Goal: Task Accomplishment & Management: Manage account settings

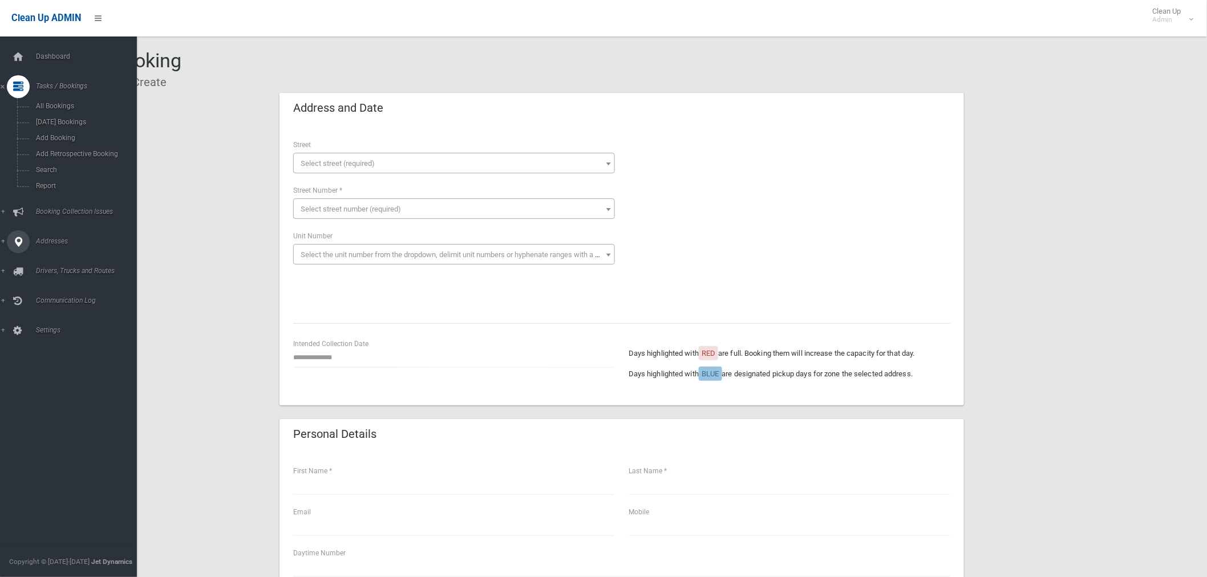
click at [57, 242] on span "Addresses" at bounding box center [90, 241] width 114 height 8
click at [50, 163] on span "All Addresses" at bounding box center [85, 165] width 104 height 8
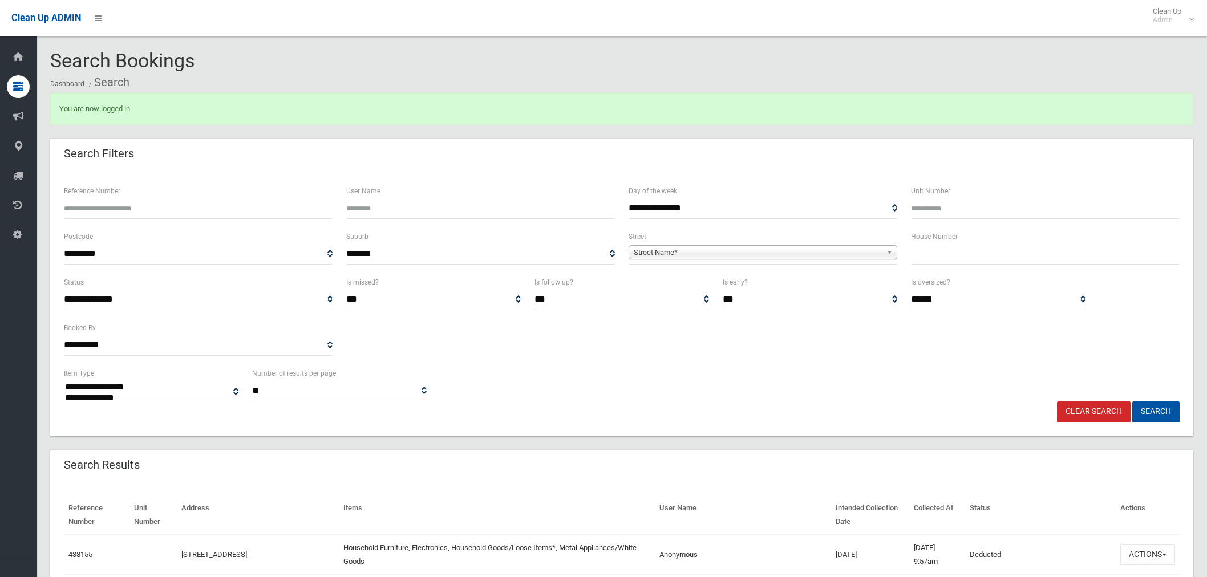
select select
click at [977, 249] on input "text" at bounding box center [1045, 253] width 269 height 21
type input "**"
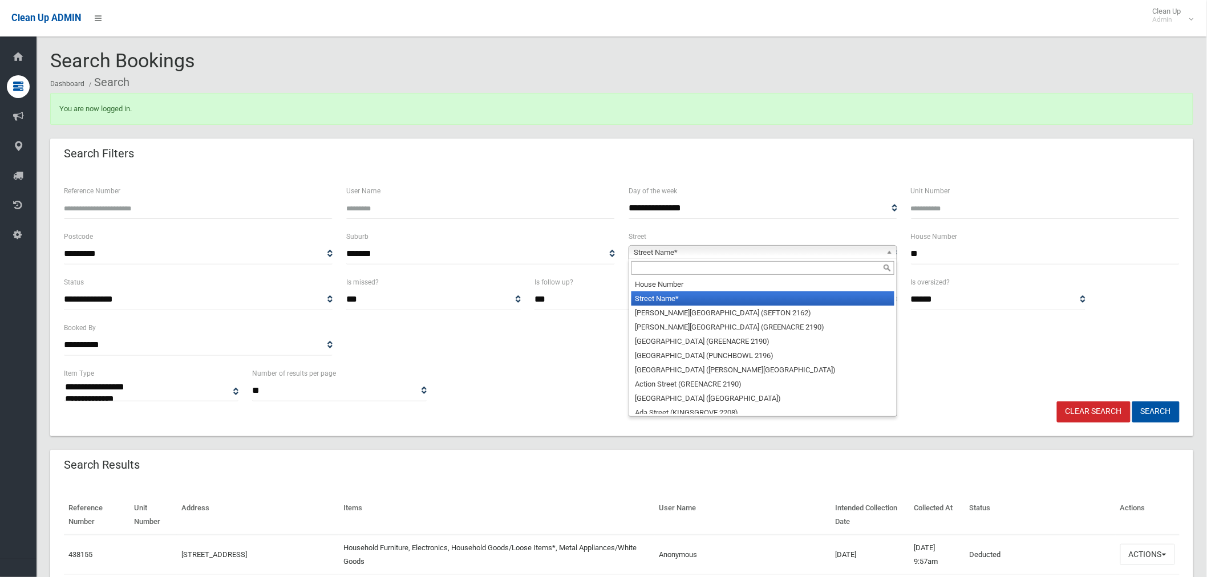
drag, startPoint x: 688, startPoint y: 255, endPoint x: 668, endPoint y: 258, distance: 20.8
click at [688, 254] on span "Street Name*" at bounding box center [758, 253] width 248 height 14
click at [674, 267] on input "text" at bounding box center [762, 268] width 263 height 14
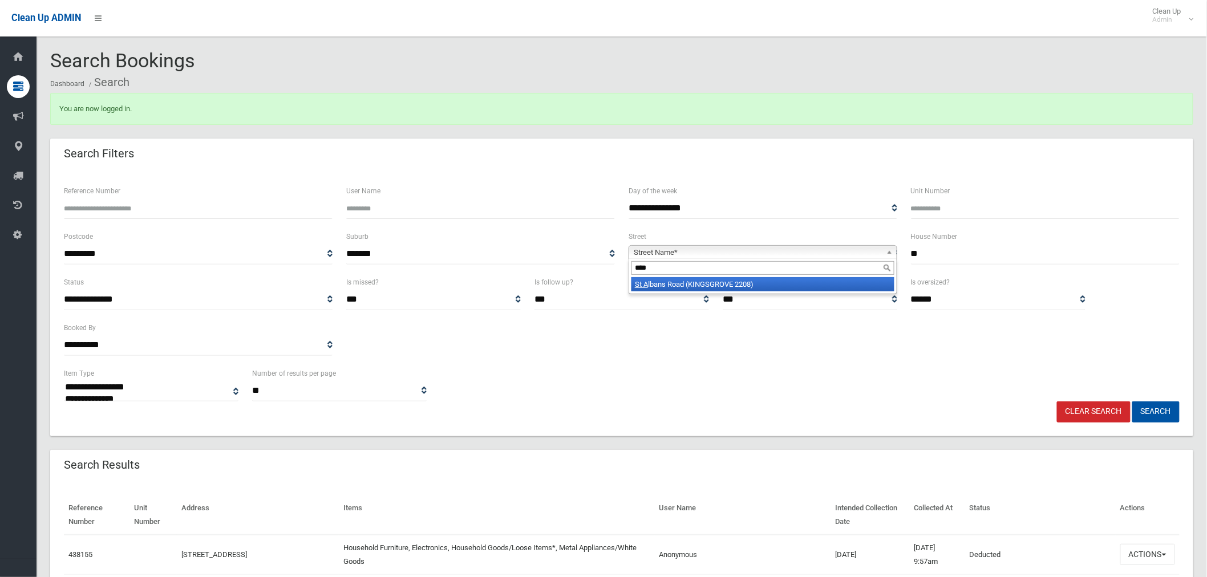
type input "****"
click at [763, 283] on li "St A lbans Road (KINGSGROVE 2208)" at bounding box center [762, 284] width 263 height 14
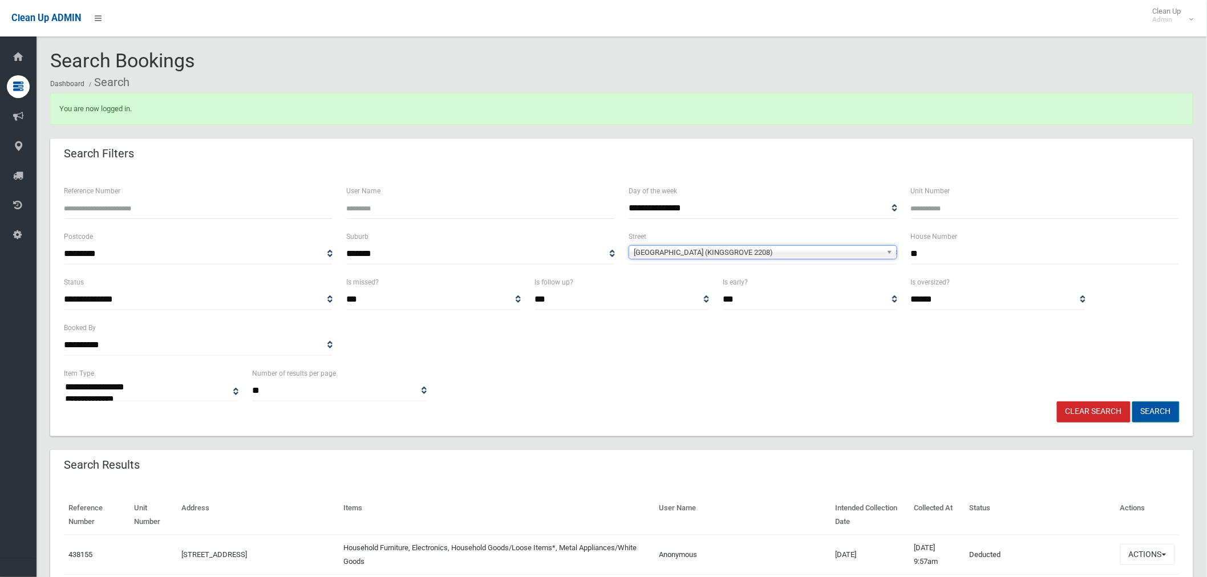
click at [1135, 405] on button "Search" at bounding box center [1155, 411] width 47 height 21
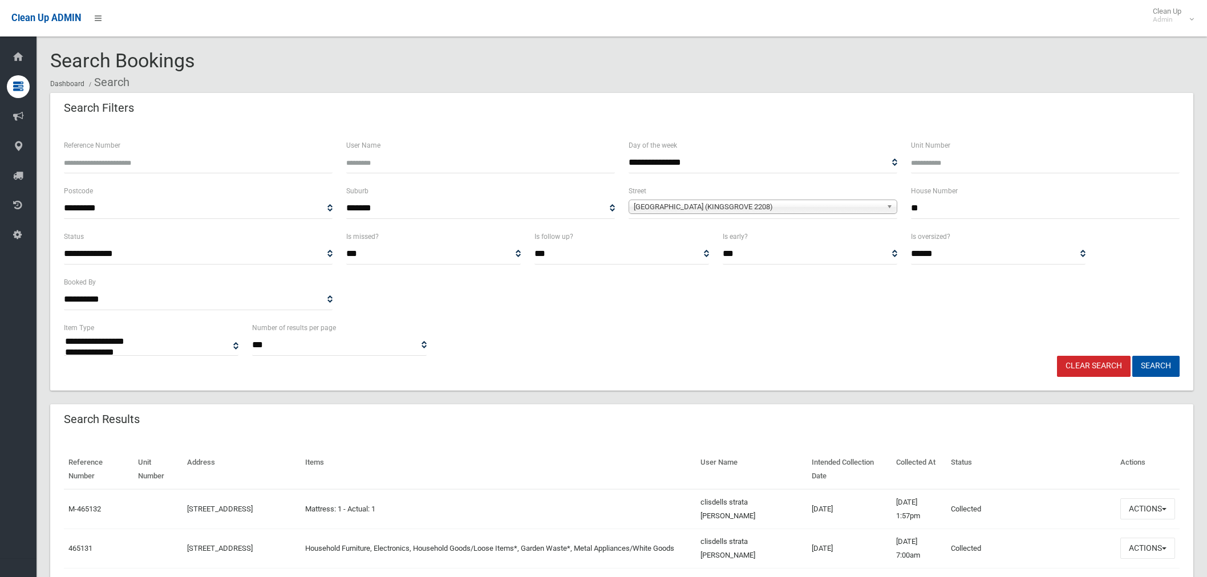
select select
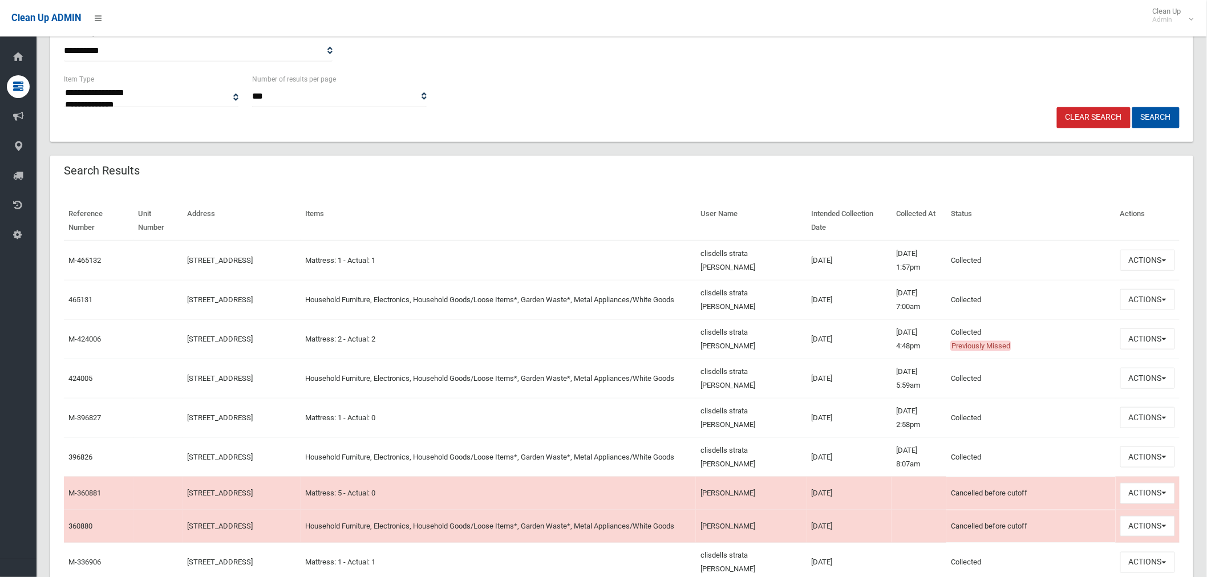
scroll to position [253, 0]
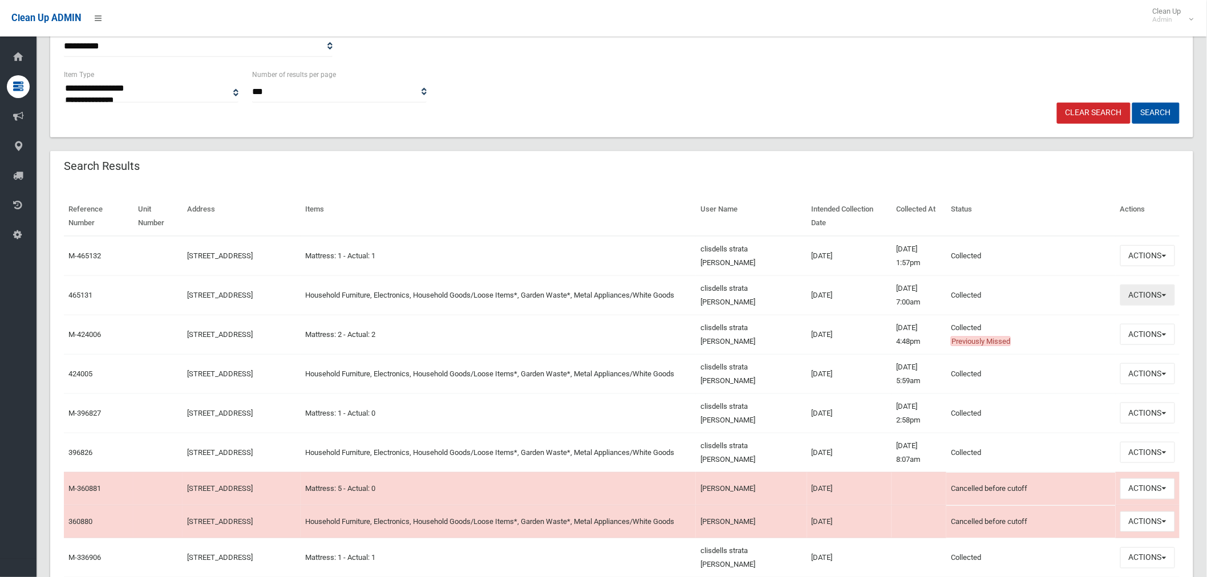
drag, startPoint x: 1132, startPoint y: 294, endPoint x: 1122, endPoint y: 295, distance: 11.0
click at [1132, 294] on button "Actions" at bounding box center [1147, 295] width 55 height 21
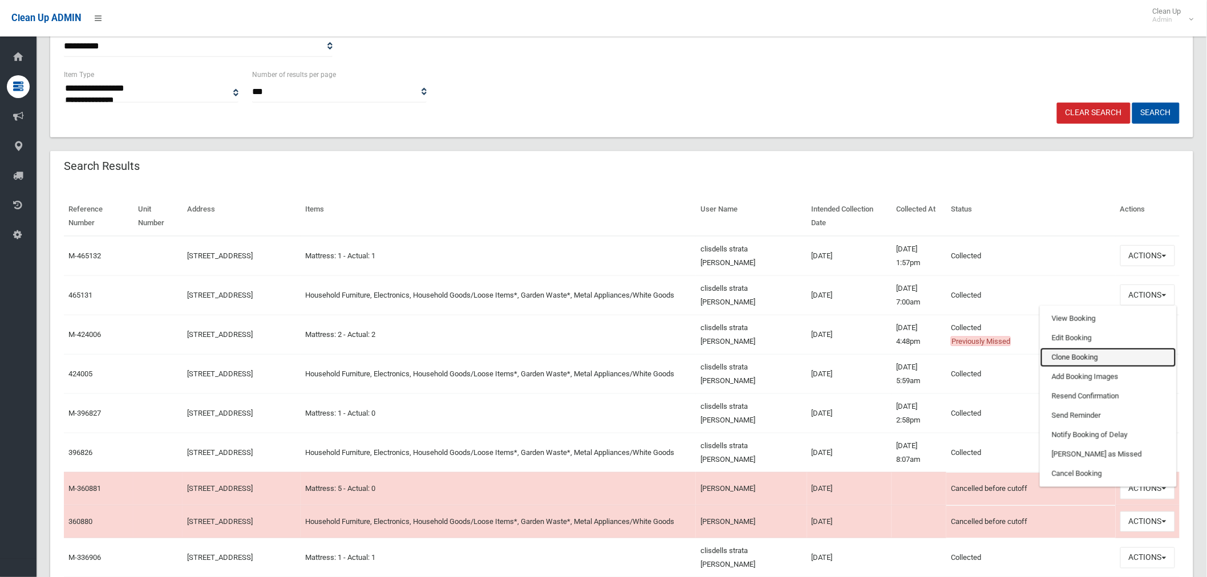
click at [1094, 355] on link "Clone Booking" at bounding box center [1108, 357] width 136 height 19
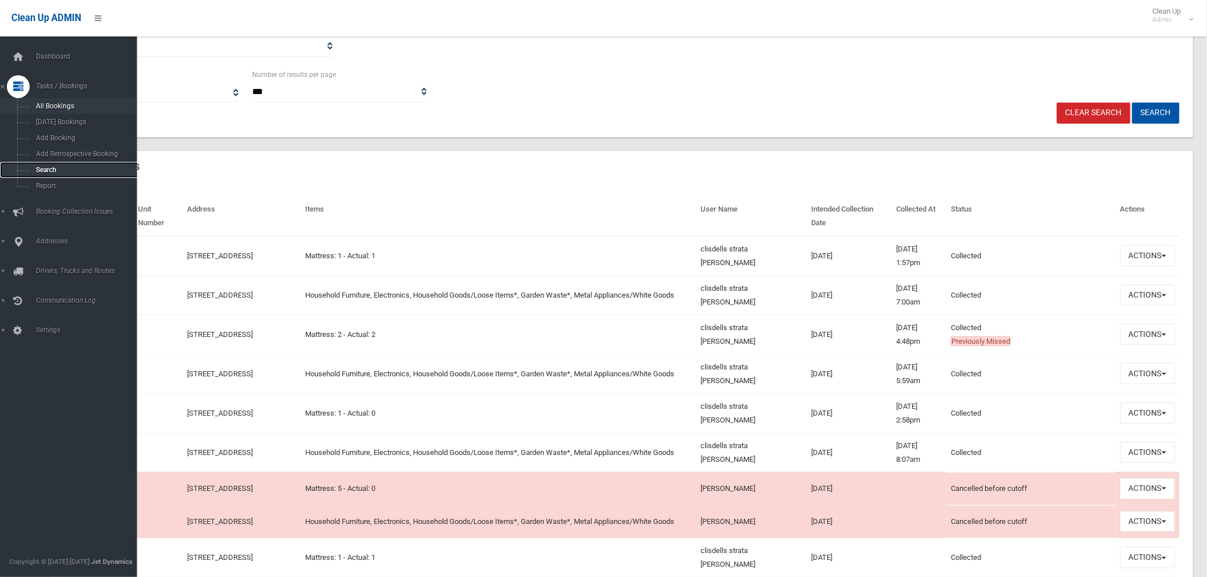
drag, startPoint x: 63, startPoint y: 173, endPoint x: 63, endPoint y: 108, distance: 65.0
click at [63, 173] on span "Search" at bounding box center [85, 170] width 104 height 8
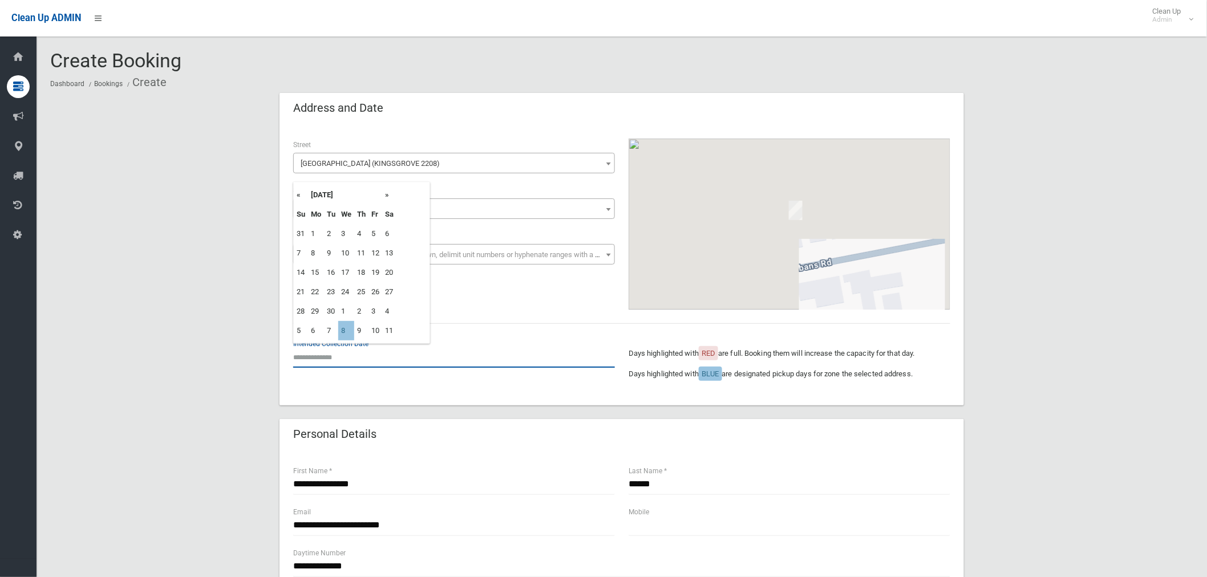
click at [334, 356] on input "text" at bounding box center [454, 357] width 322 height 21
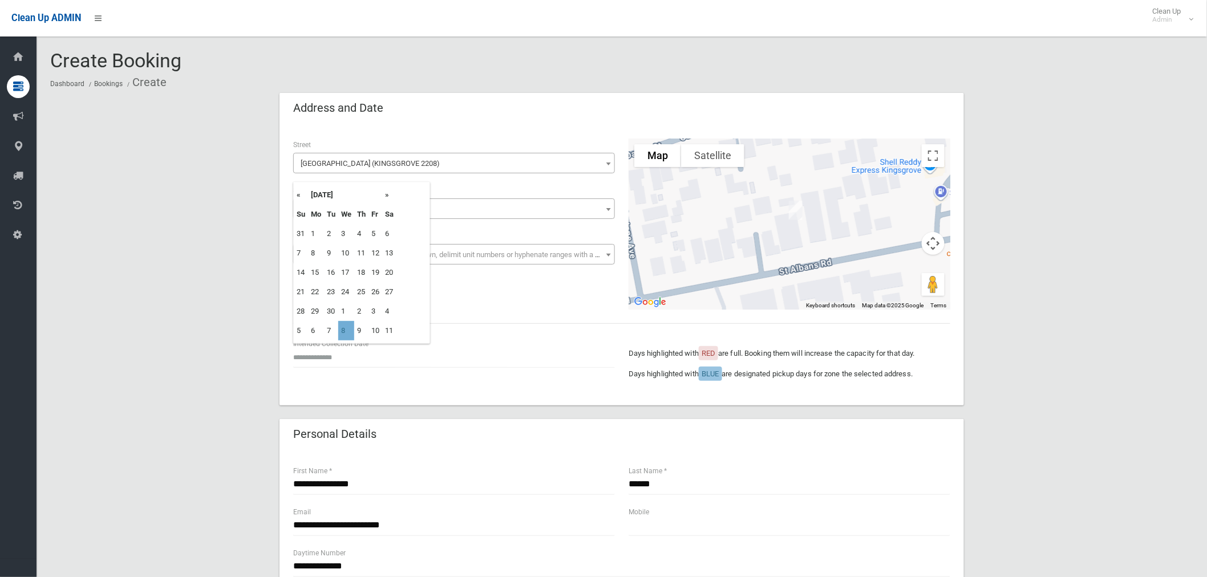
click at [344, 333] on td "8" at bounding box center [346, 330] width 16 height 19
click at [323, 358] on input "**********" at bounding box center [454, 357] width 322 height 21
click at [348, 270] on td "15" at bounding box center [346, 272] width 16 height 19
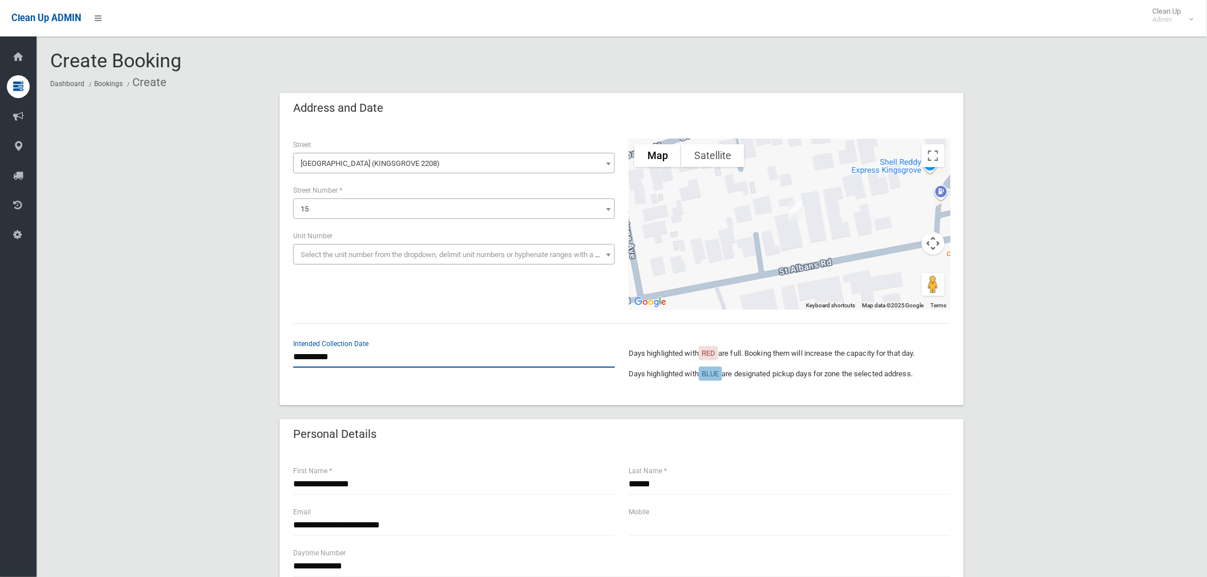
click at [334, 351] on input "**********" at bounding box center [454, 357] width 322 height 21
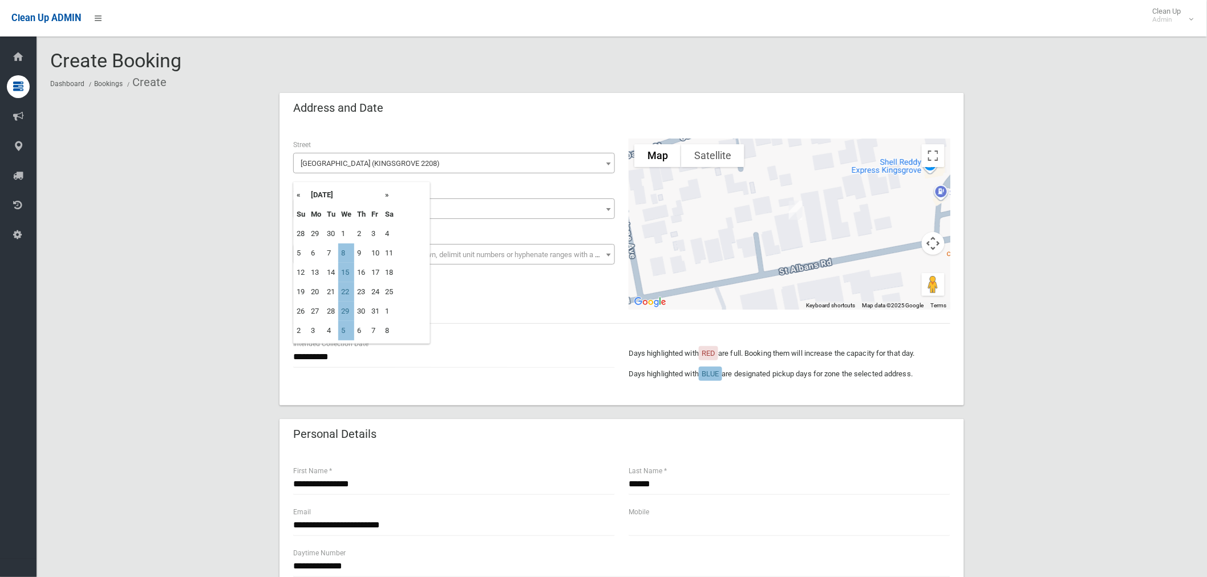
click at [390, 197] on th "»" at bounding box center [389, 194] width 14 height 19
click at [389, 197] on th "»" at bounding box center [389, 194] width 14 height 19
click at [299, 196] on th "«" at bounding box center [301, 194] width 14 height 19
click at [347, 255] on td "5" at bounding box center [346, 252] width 16 height 19
type input "**********"
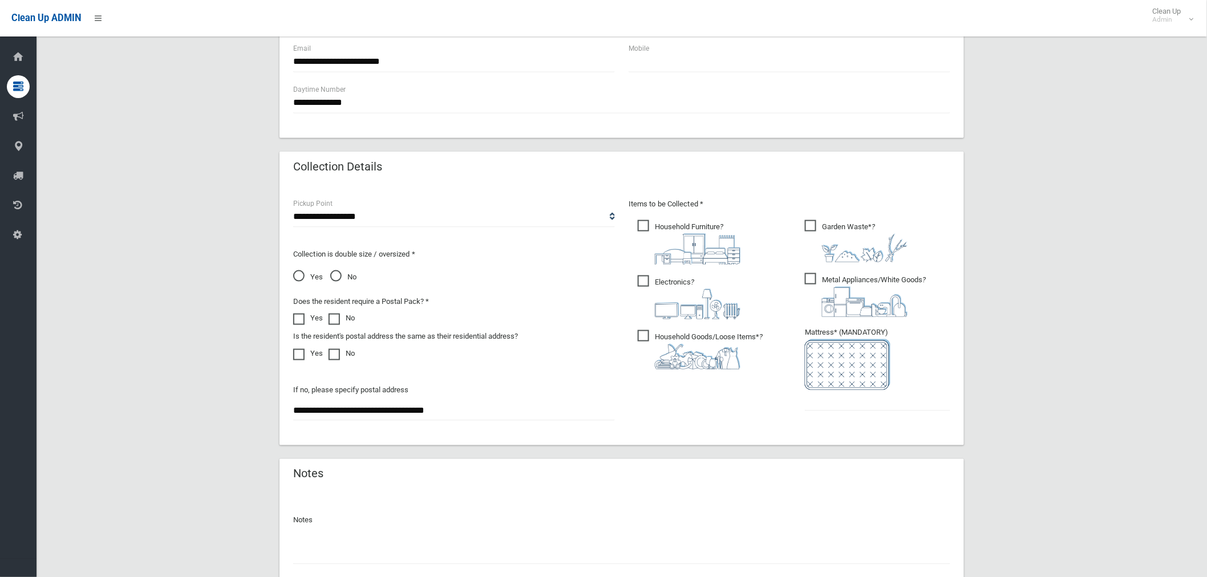
scroll to position [550, 0]
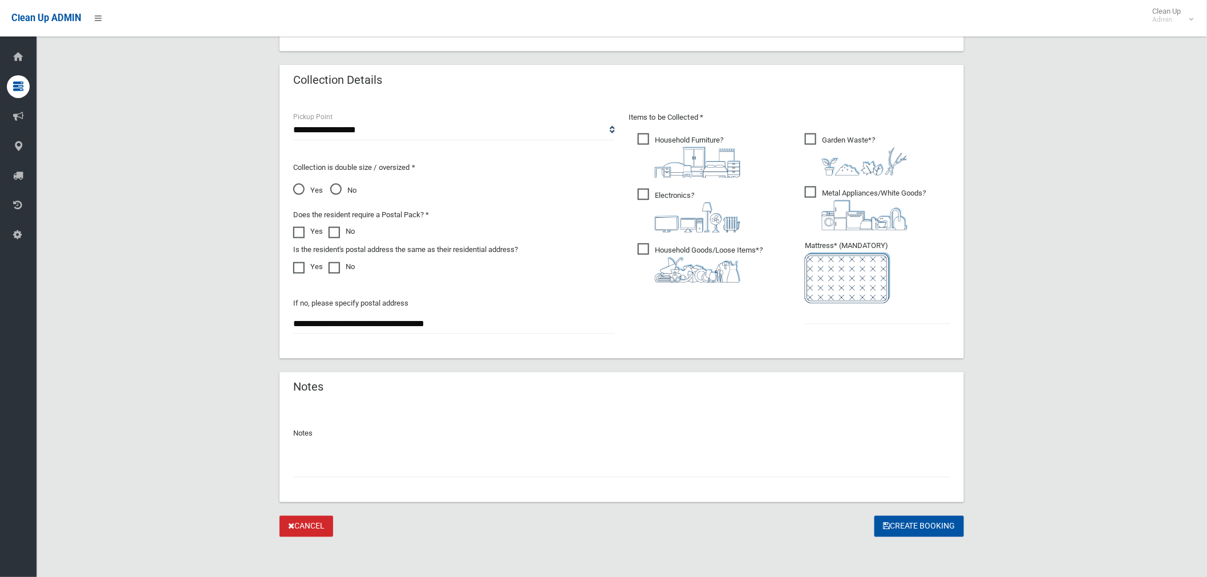
click at [346, 461] on input "text" at bounding box center [621, 467] width 657 height 21
type input "*"
type input "********"
click at [873, 316] on input "text" at bounding box center [877, 313] width 145 height 21
type input "*"
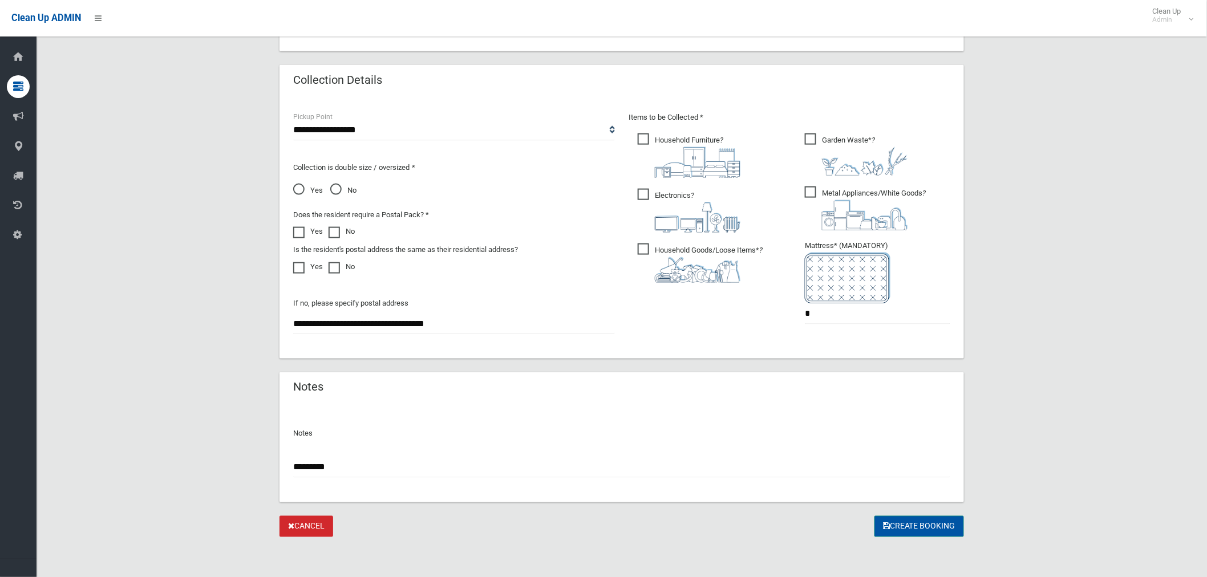
click at [948, 516] on button "Create Booking" at bounding box center [919, 526] width 90 height 21
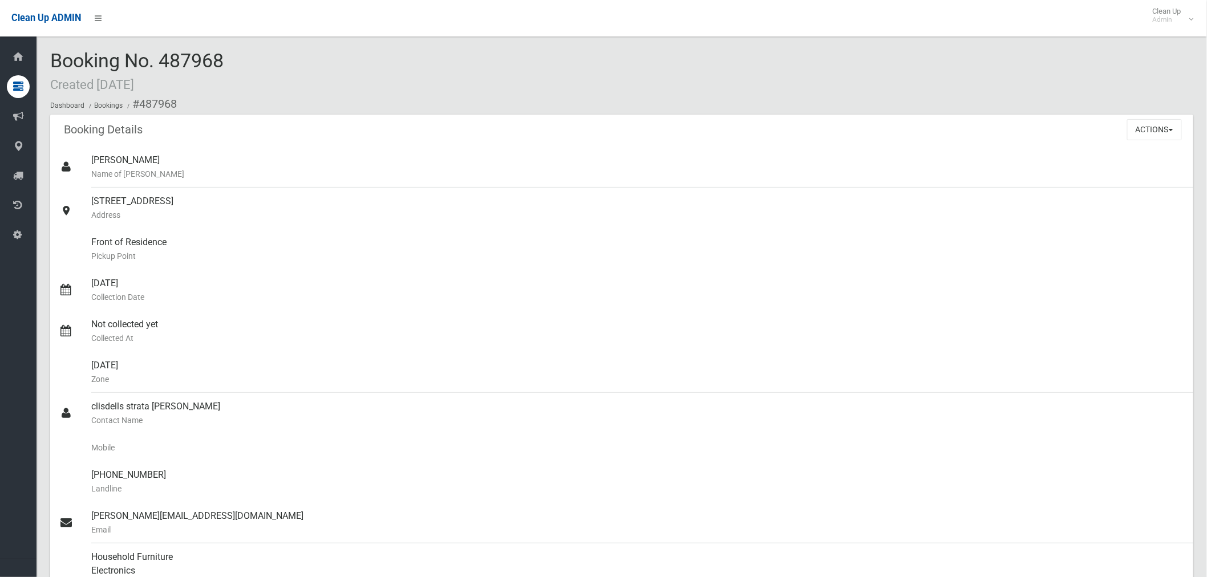
drag, startPoint x: 226, startPoint y: 63, endPoint x: 154, endPoint y: 59, distance: 72.5
click at [154, 59] on div "Booking No. 487968 Created 25/09/2025 Dashboard Bookings #487968" at bounding box center [621, 82] width 1143 height 64
drag, startPoint x: 172, startPoint y: 87, endPoint x: 164, endPoint y: 87, distance: 8.0
click at [164, 87] on div "Booking No. 487968 Created 25/09/2025 Dashboard Bookings #487968" at bounding box center [621, 82] width 1143 height 64
drag, startPoint x: 90, startPoint y: 201, endPoint x: 270, endPoint y: 196, distance: 180.8
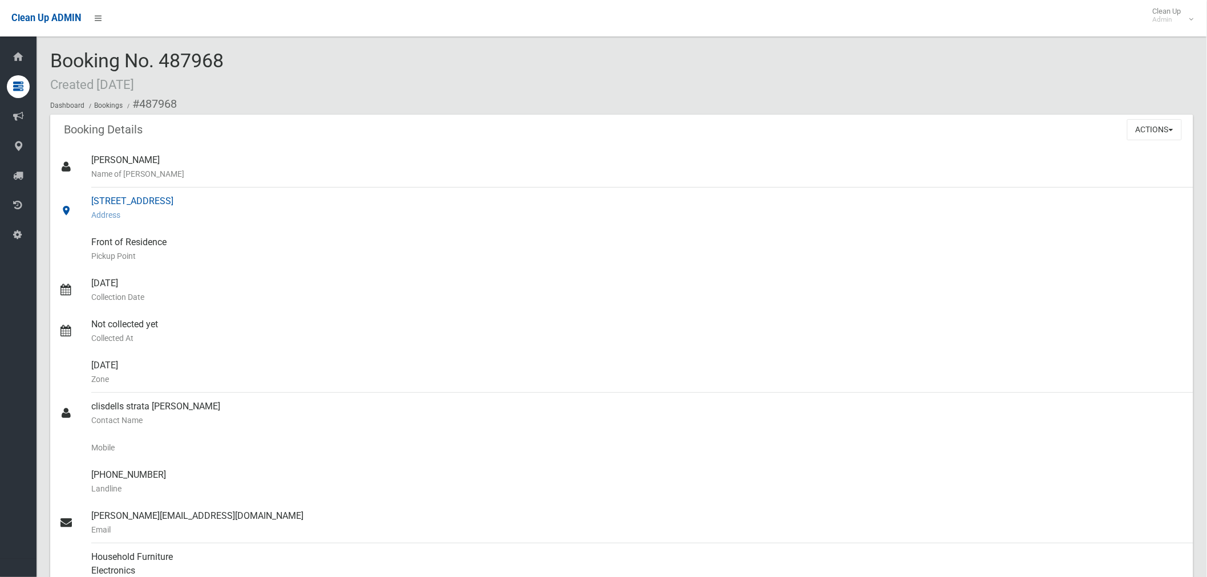
click at [270, 196] on link "15 St Albans Road, KINGSGROVE NSW 2208 Address" at bounding box center [621, 208] width 1143 height 41
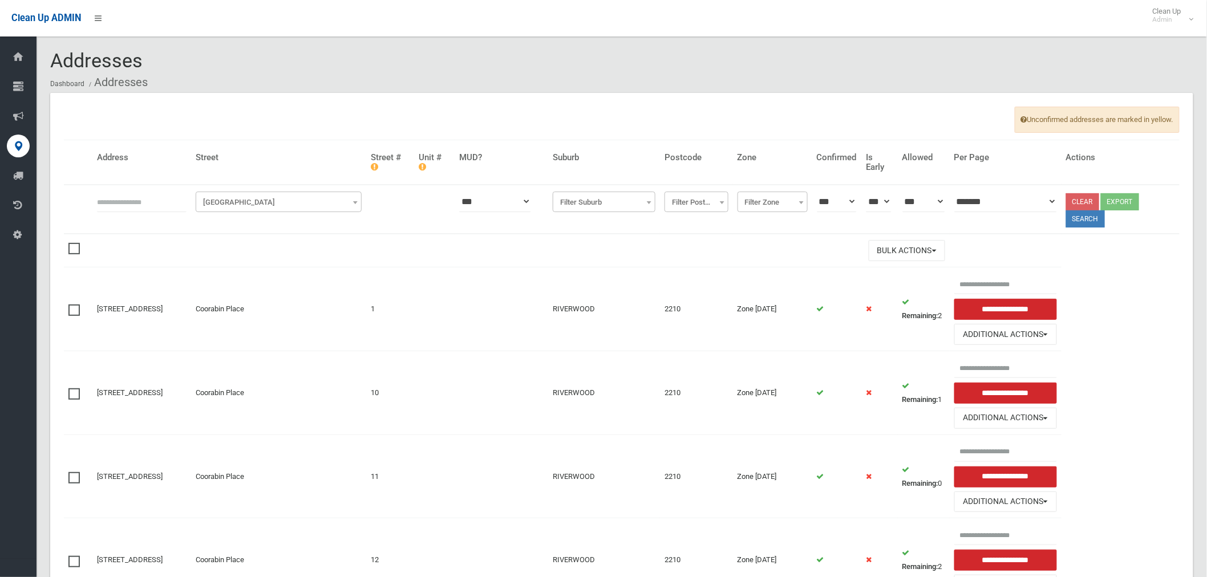
click at [147, 202] on input "text" at bounding box center [142, 201] width 90 height 21
type input "*"
type input "**"
click at [253, 202] on span "[GEOGRAPHIC_DATA]" at bounding box center [278, 202] width 160 height 16
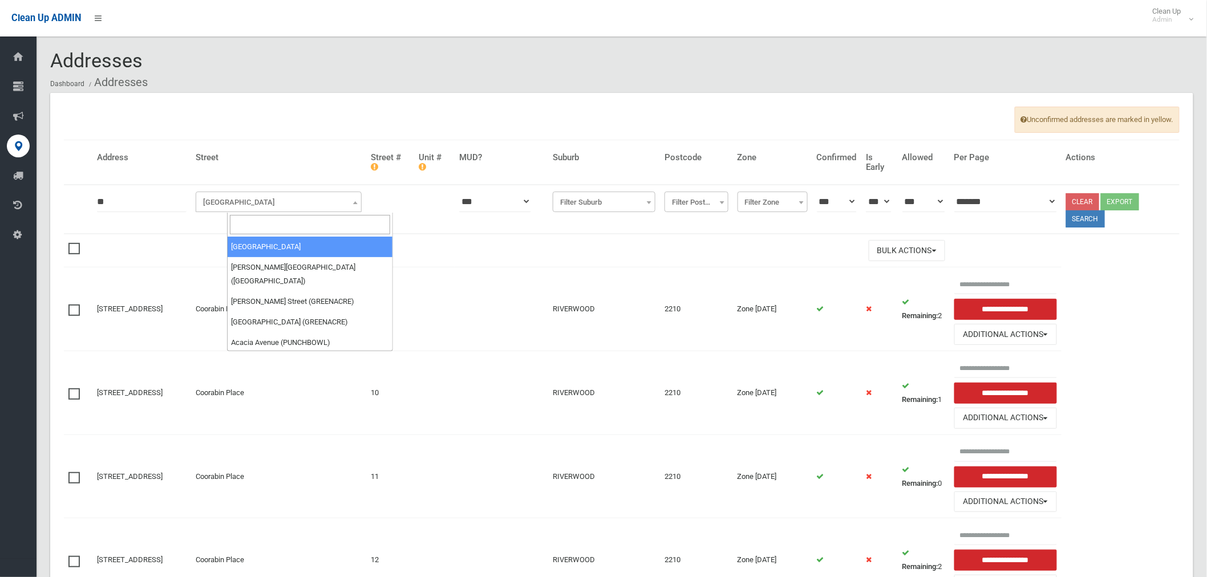
click at [272, 225] on input "search" at bounding box center [310, 224] width 160 height 19
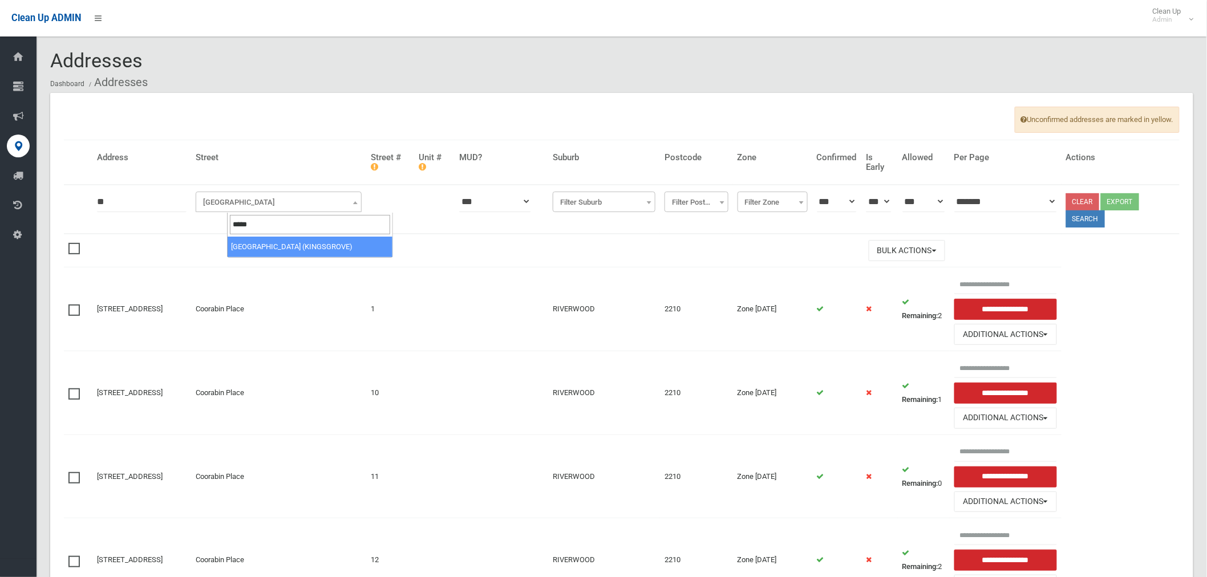
type input "*****"
select select "***"
click at [1093, 217] on button "Search" at bounding box center [1085, 218] width 39 height 17
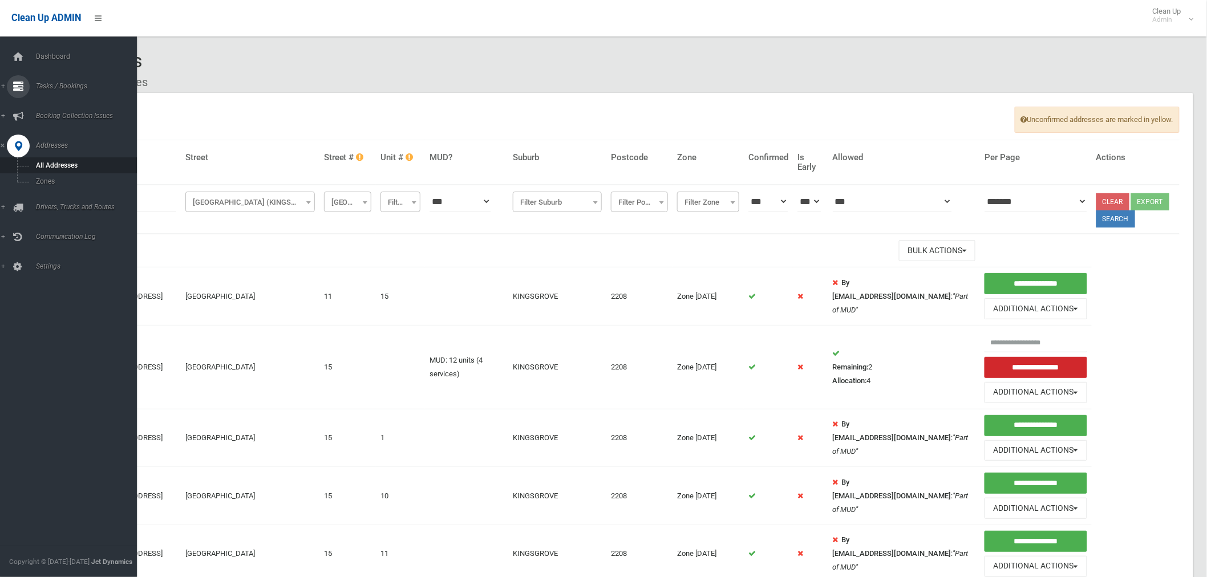
click at [3, 82] on link "Tasks / Bookings" at bounding box center [73, 86] width 147 height 23
click at [66, 103] on span "All Bookings" at bounding box center [85, 106] width 104 height 8
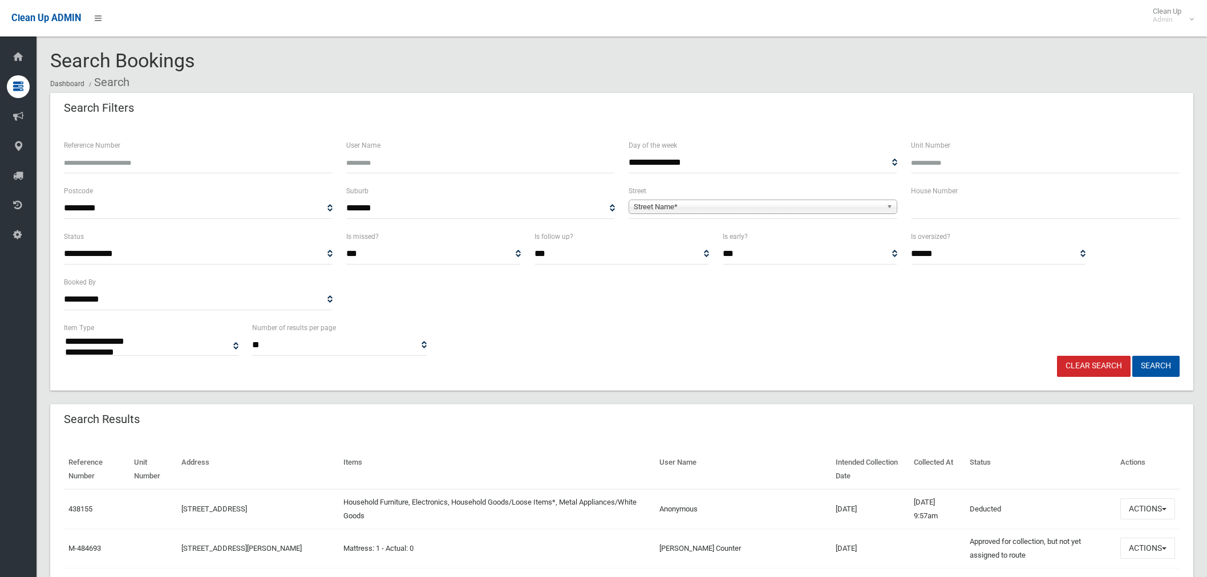
select select
click at [159, 156] on input "Reference Number" at bounding box center [198, 162] width 269 height 21
click at [979, 204] on input "text" at bounding box center [1045, 208] width 269 height 21
type input "**"
click at [846, 210] on span "Street Name*" at bounding box center [758, 207] width 248 height 14
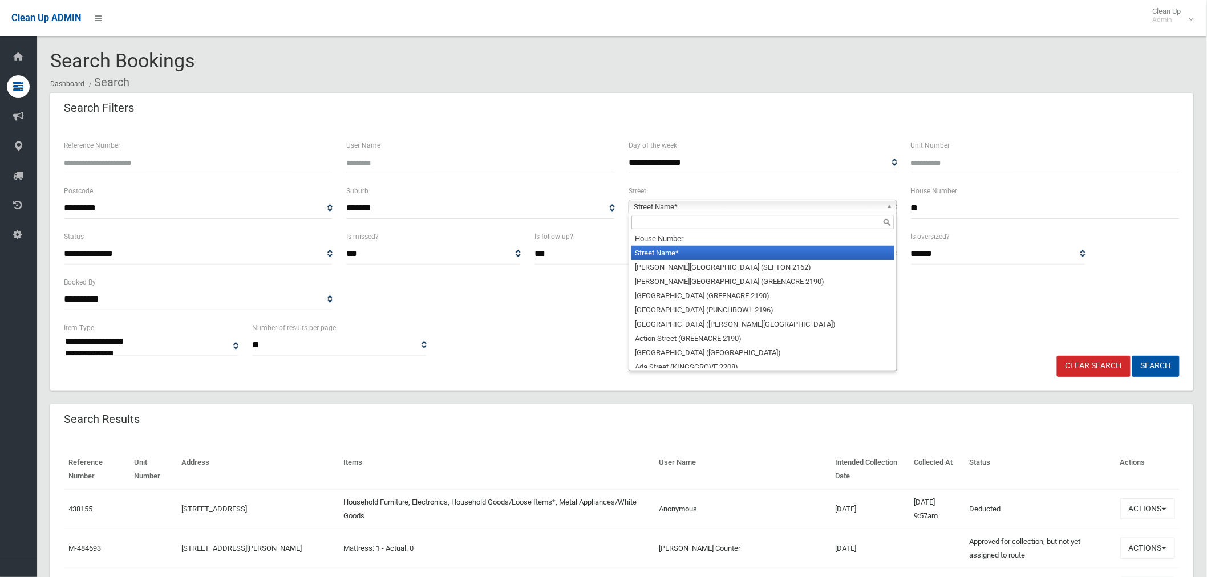
click at [800, 229] on input "text" at bounding box center [762, 223] width 263 height 14
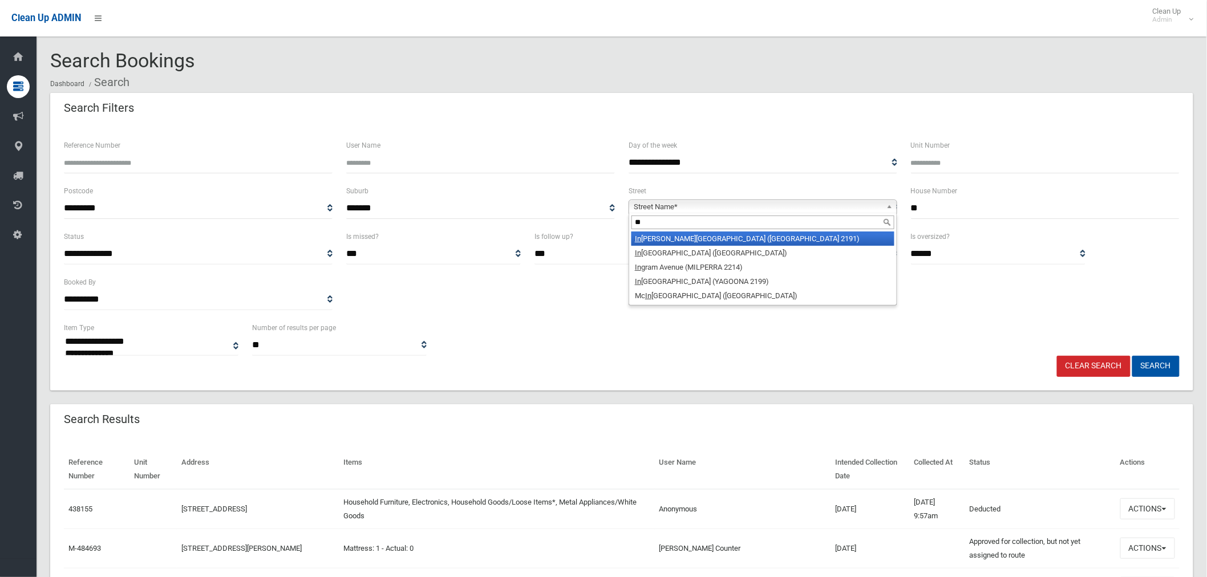
type input "**"
click at [806, 232] on div "**" at bounding box center [762, 222] width 267 height 18
drag, startPoint x: 719, startPoint y: 235, endPoint x: 831, endPoint y: 253, distance: 113.7
click at [725, 236] on li "In diana Avenue (BELFIELD 2191)" at bounding box center [762, 239] width 263 height 14
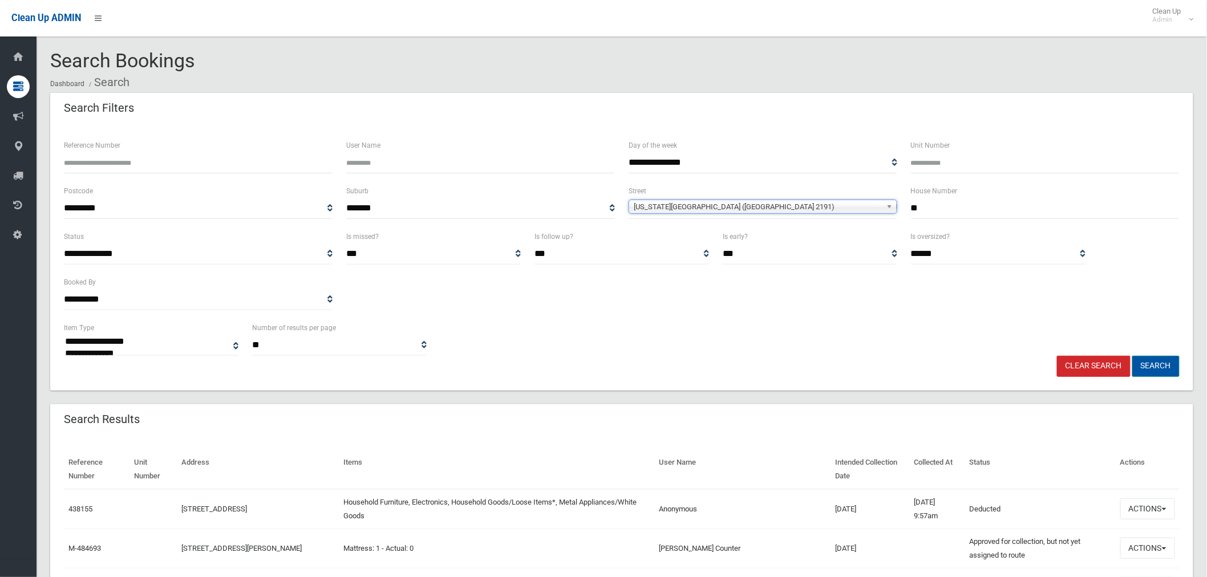
click at [1170, 369] on button "Search" at bounding box center [1155, 366] width 47 height 21
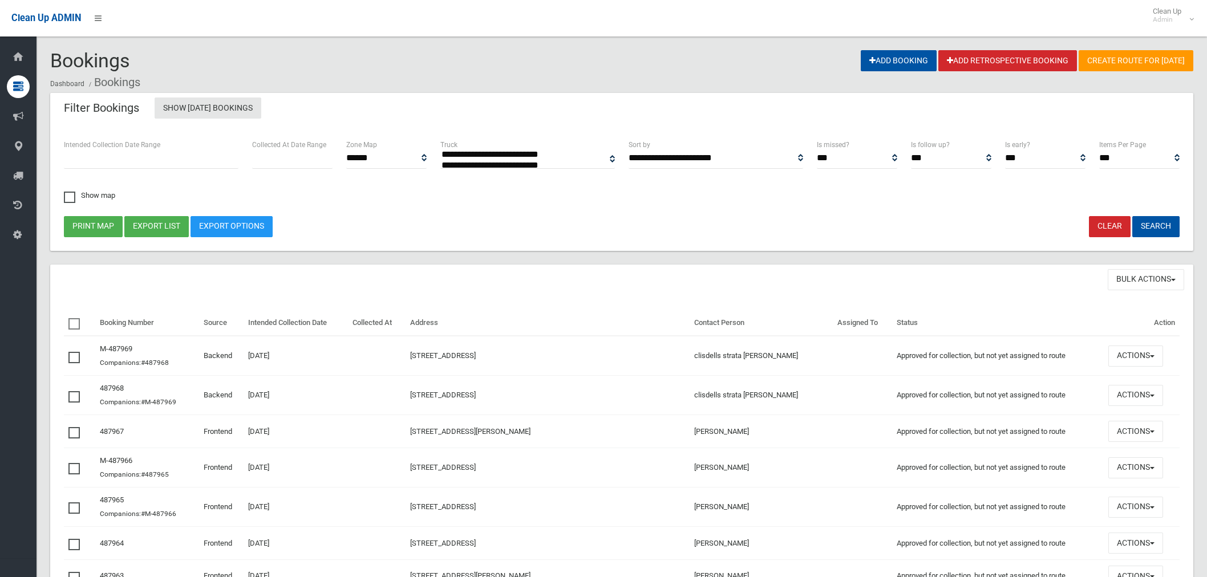
select select
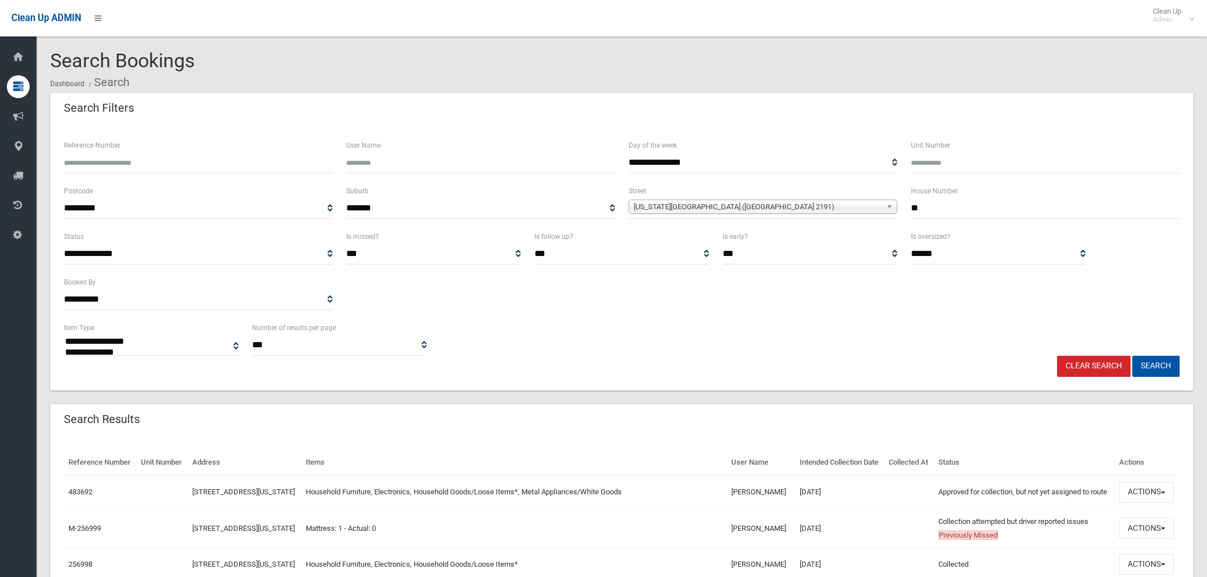
select select
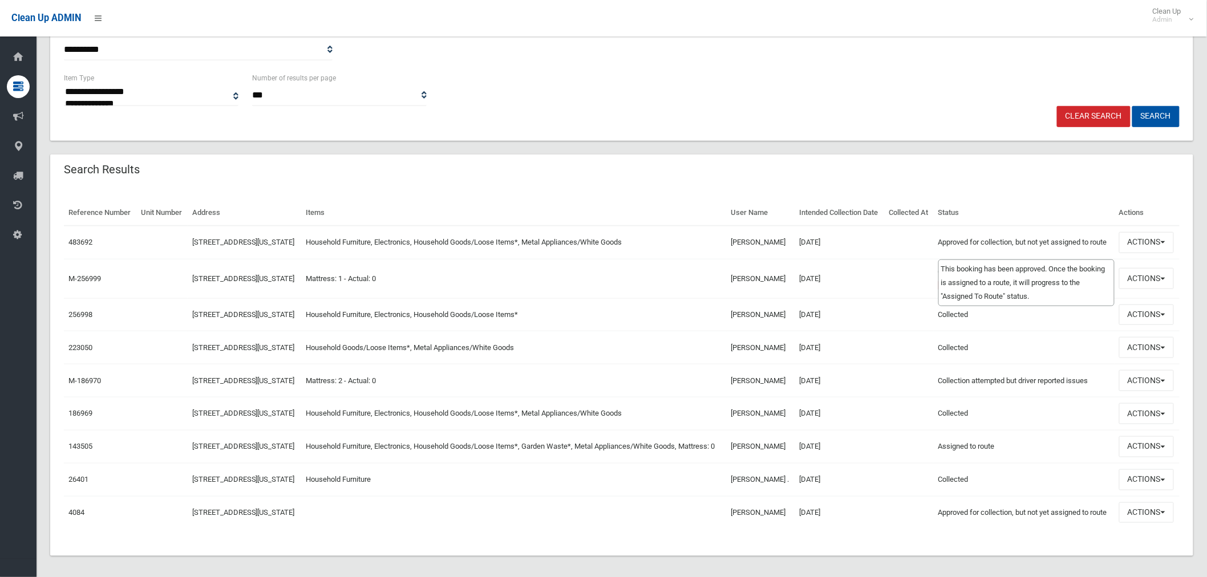
scroll to position [253, 0]
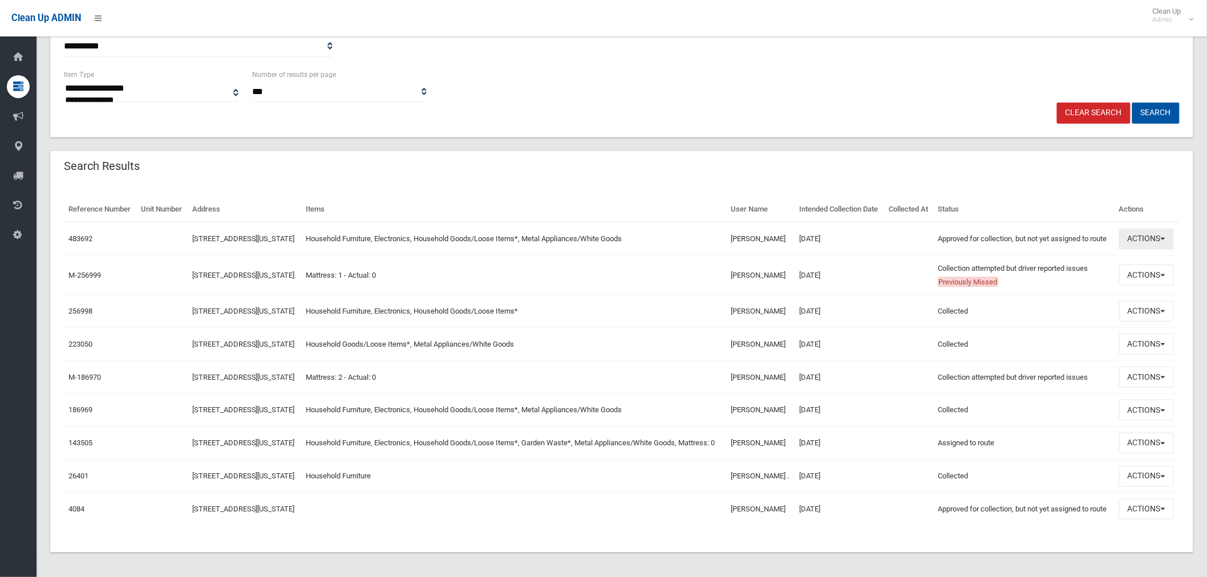
click at [1130, 250] on button "Actions" at bounding box center [1146, 239] width 55 height 21
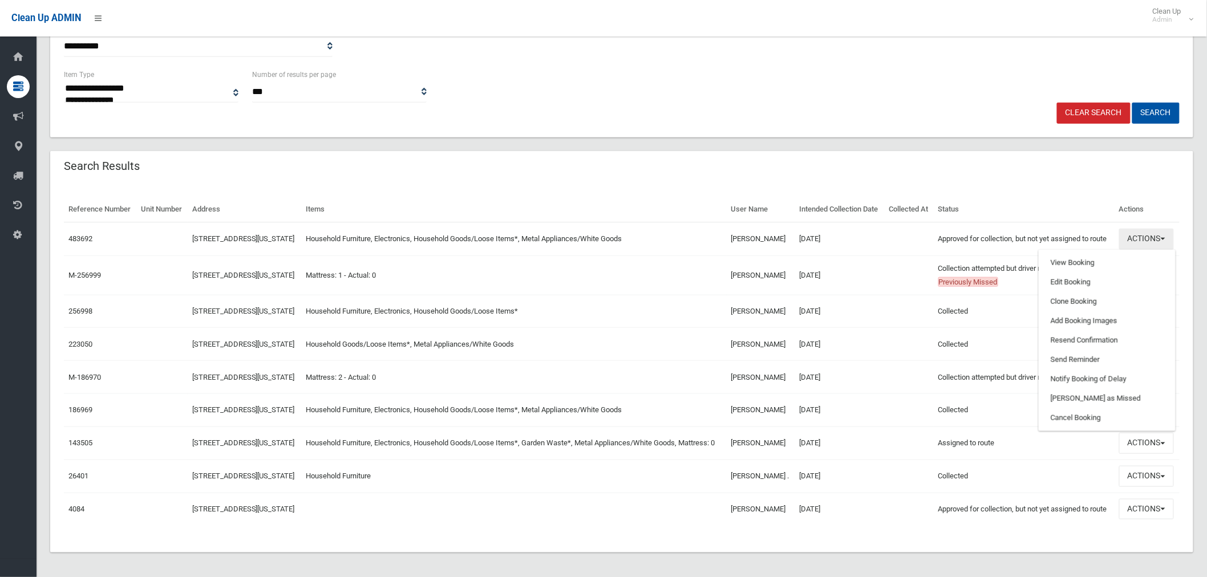
click at [1136, 248] on button "Actions" at bounding box center [1146, 239] width 55 height 21
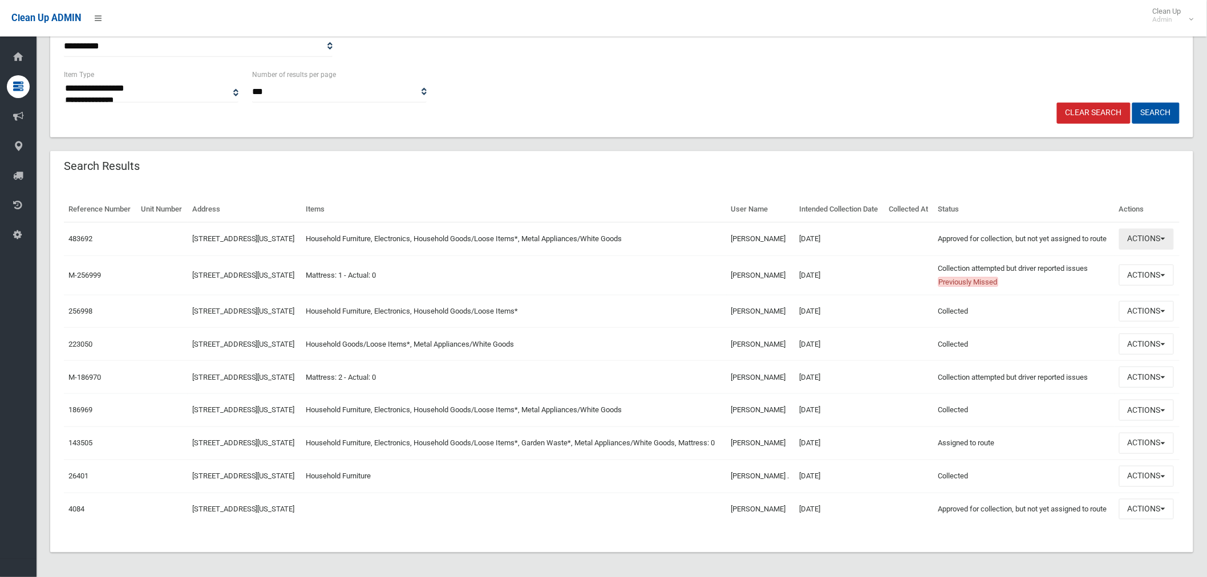
click at [1155, 250] on button "Actions" at bounding box center [1146, 239] width 55 height 21
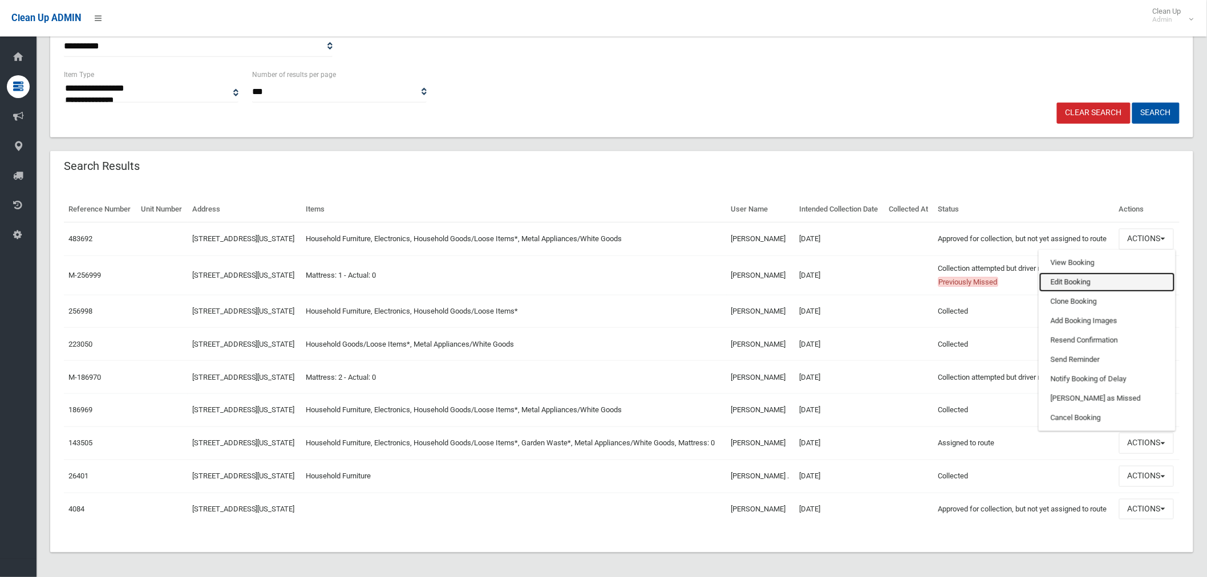
click at [1095, 292] on link "Edit Booking" at bounding box center [1107, 282] width 136 height 19
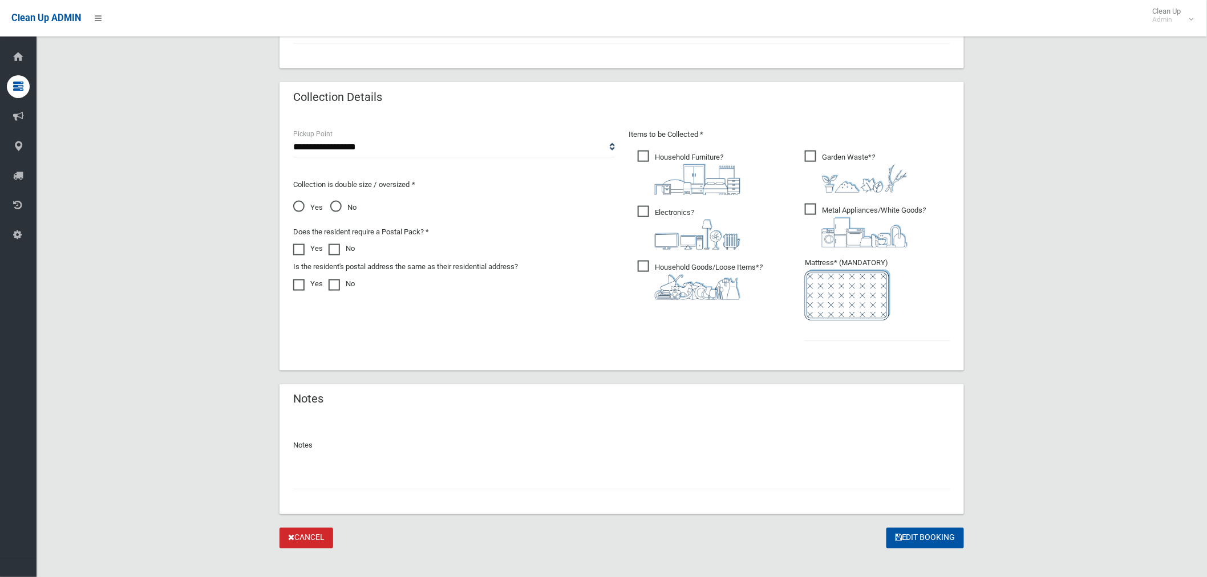
scroll to position [545, 0]
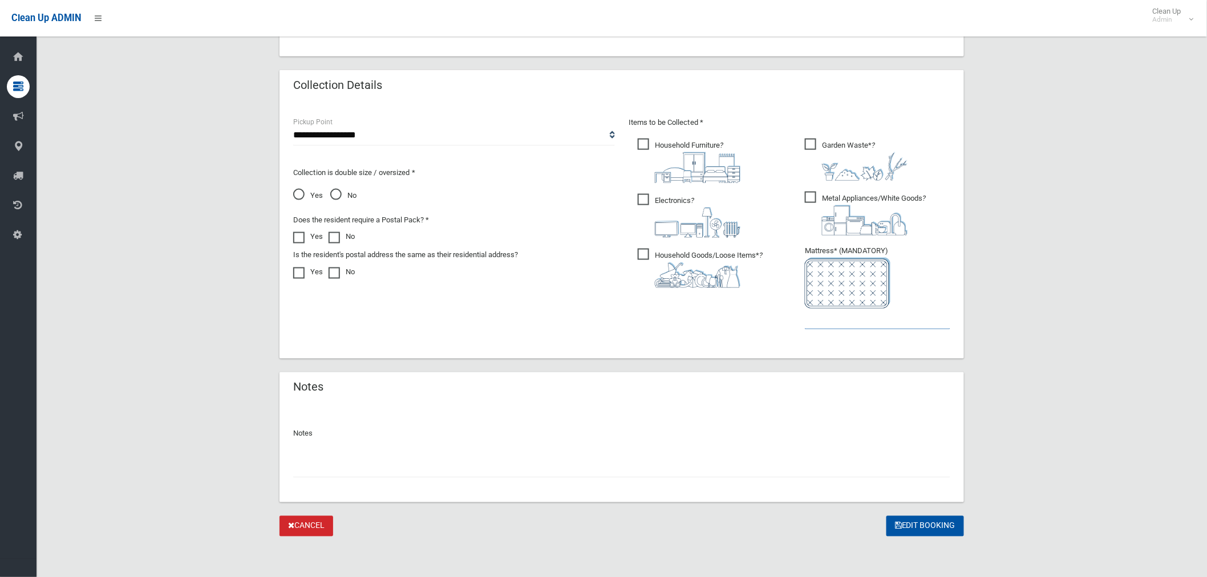
click at [835, 311] on input "text" at bounding box center [877, 318] width 145 height 21
type input "*"
click at [373, 449] on div at bounding box center [621, 463] width 657 height 30
click at [417, 468] on input "text" at bounding box center [621, 467] width 657 height 21
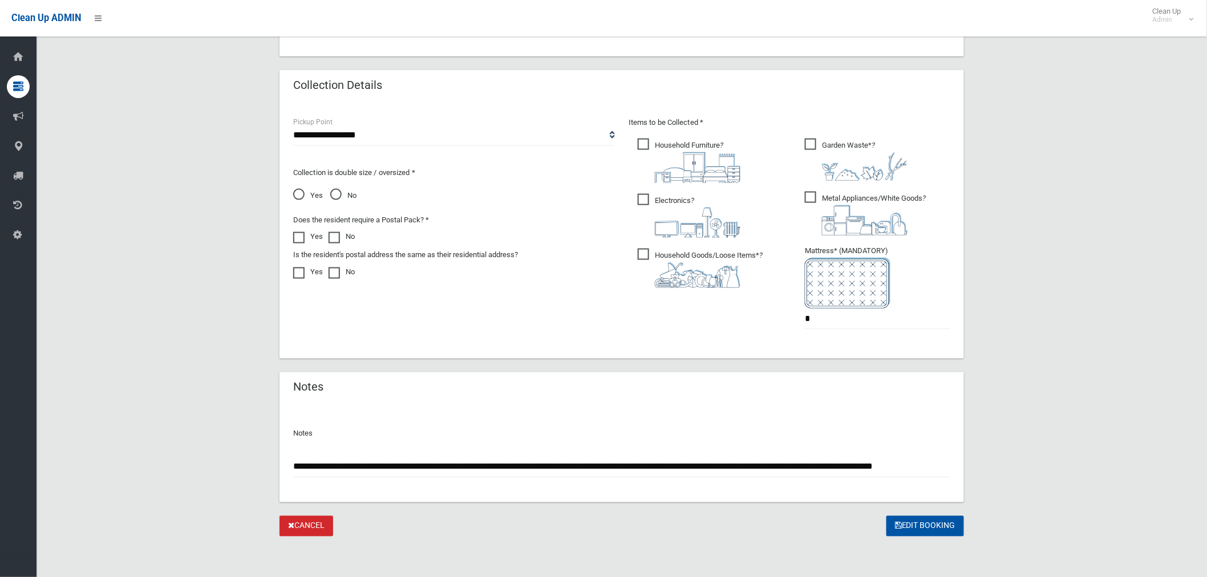
scroll to position [0, 27]
click at [611, 466] on input "**********" at bounding box center [621, 467] width 657 height 21
type input "**********"
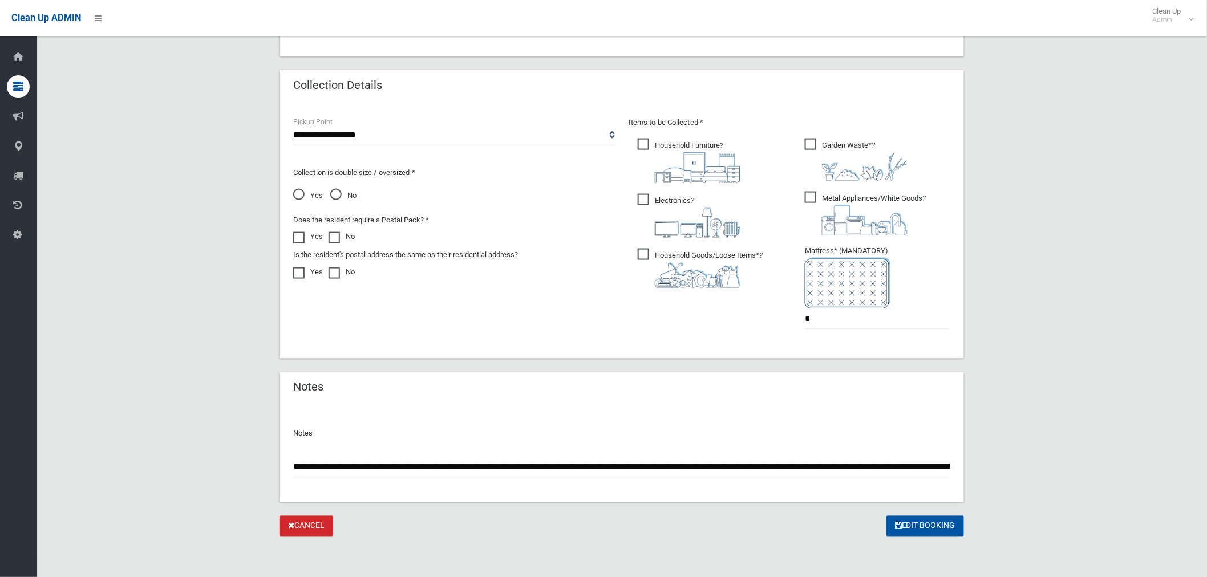
click at [955, 470] on div "**********" at bounding box center [621, 453] width 684 height 98
click at [927, 525] on button "Edit Booking" at bounding box center [925, 526] width 78 height 21
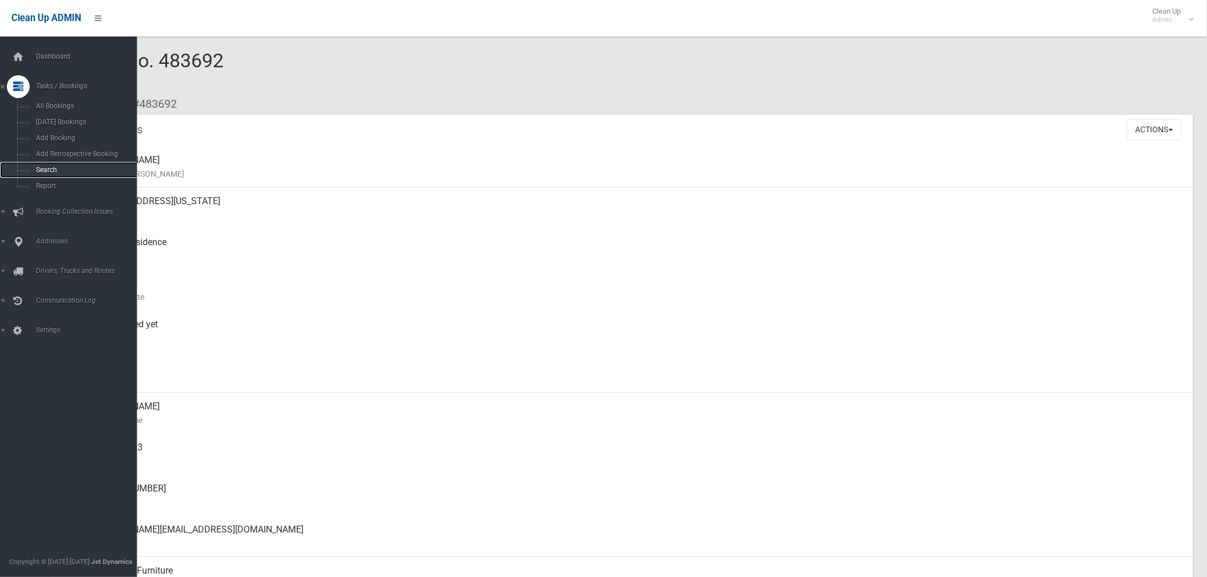
click at [46, 172] on span "Search" at bounding box center [85, 170] width 104 height 8
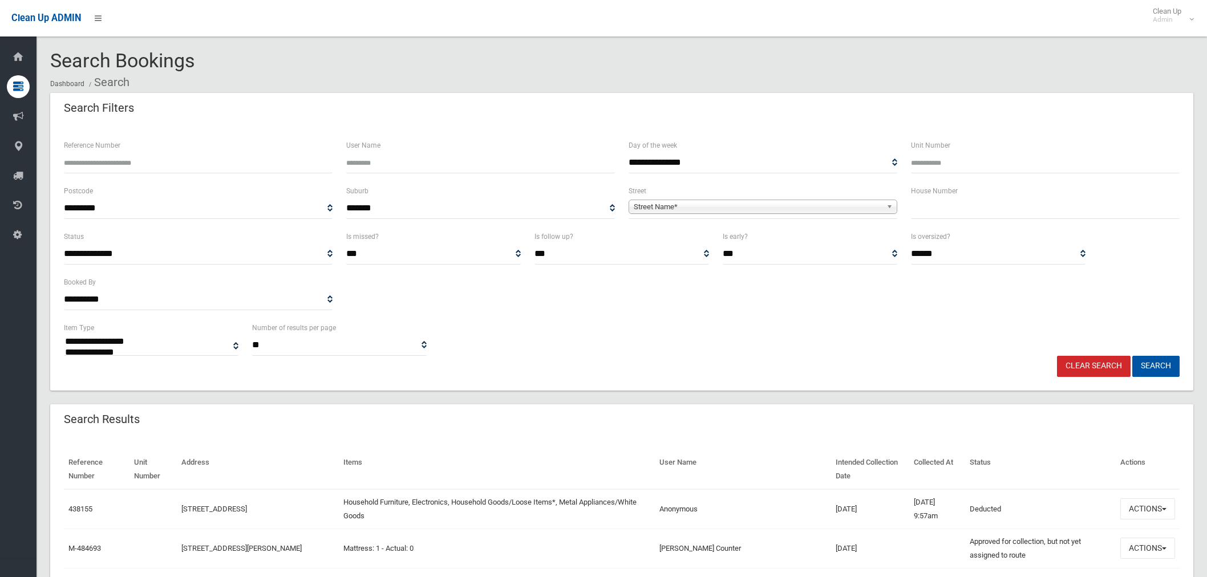
select select
